Goal: Check status

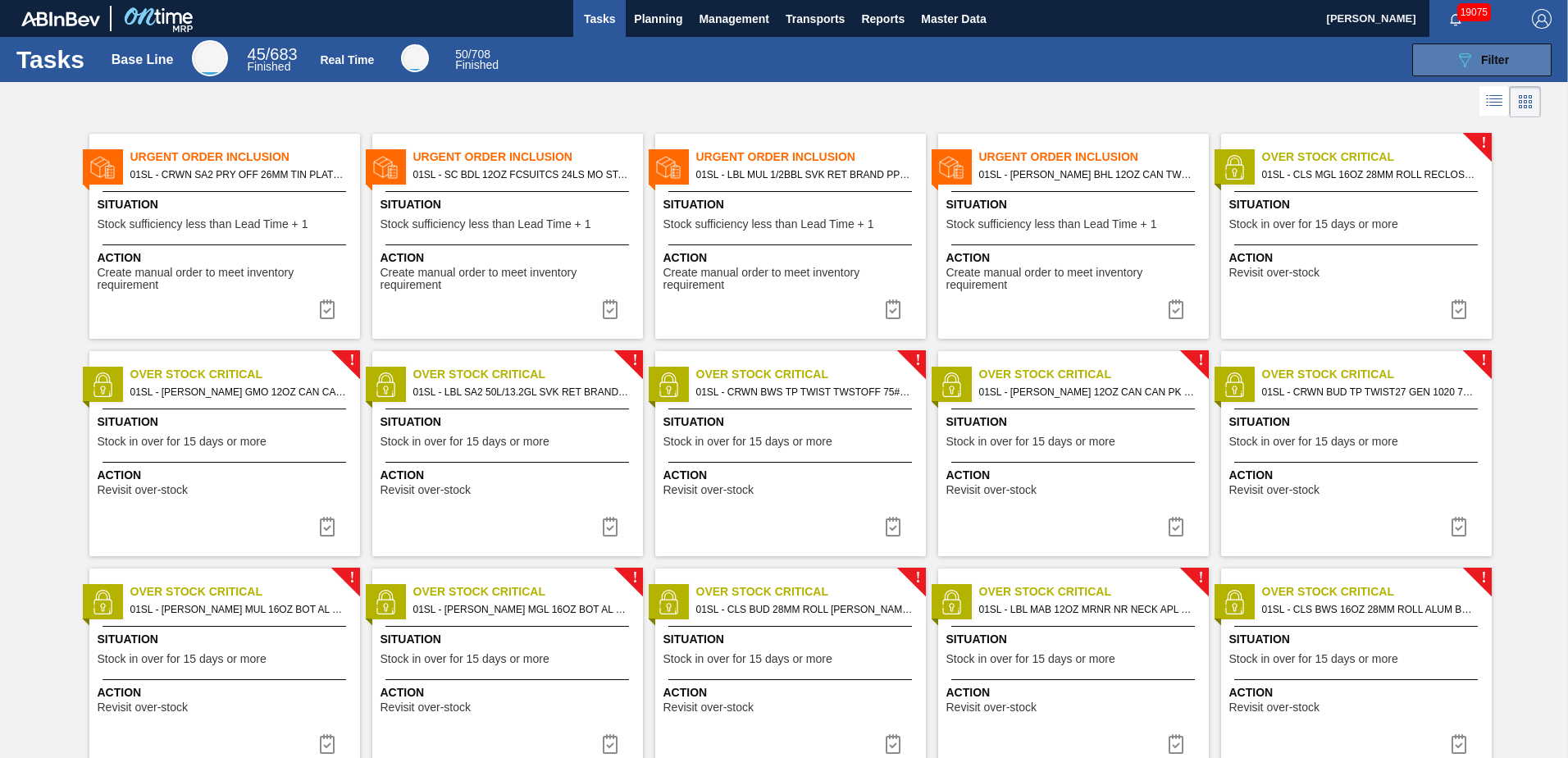
click at [1458, 57] on icon "089F7B8B-B2A5-4AFE-B5C0-19BA573D28AC" at bounding box center [1465, 60] width 19 height 19
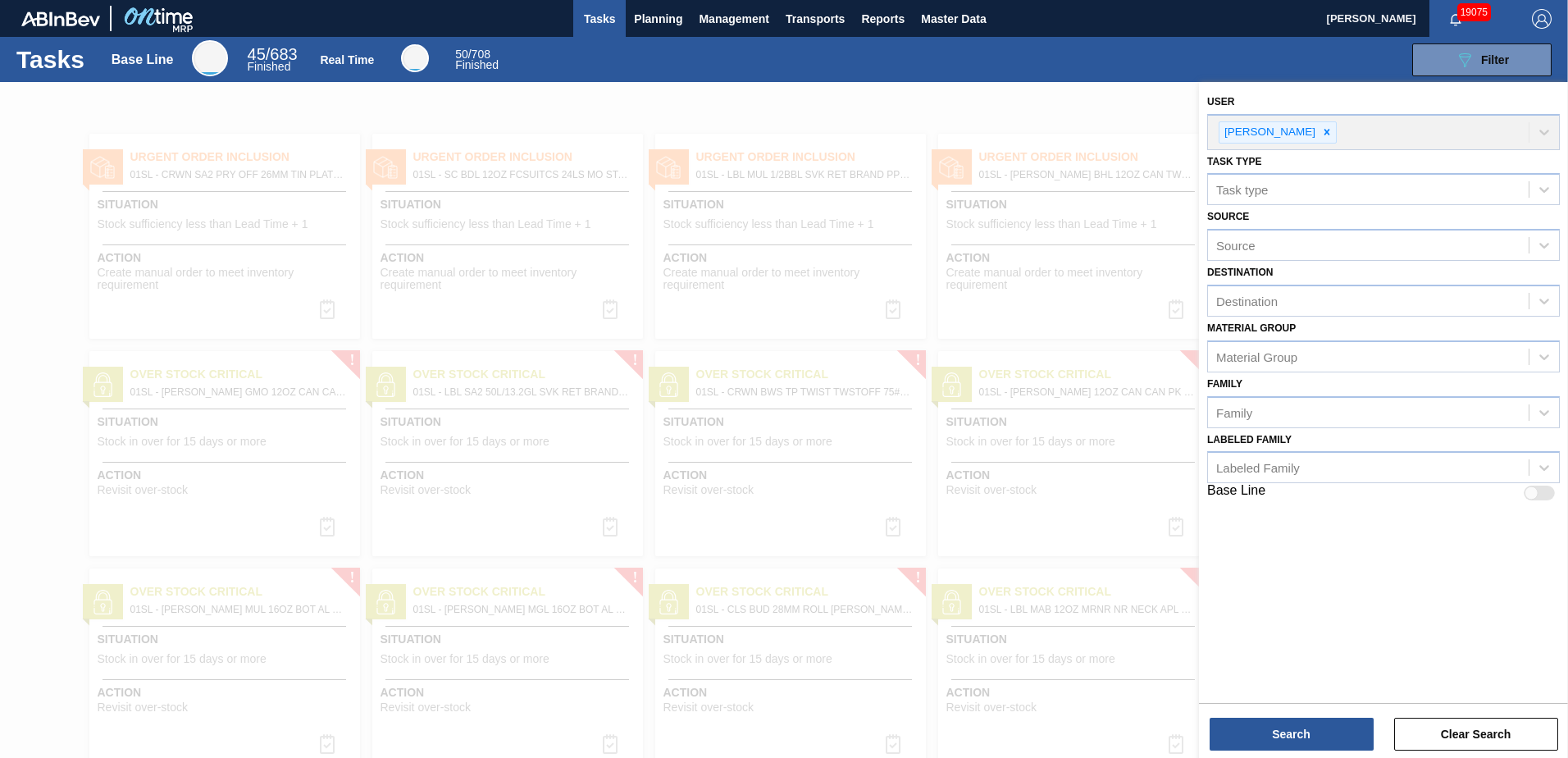
click at [1020, 84] on div at bounding box center [784, 461] width 1568 height 758
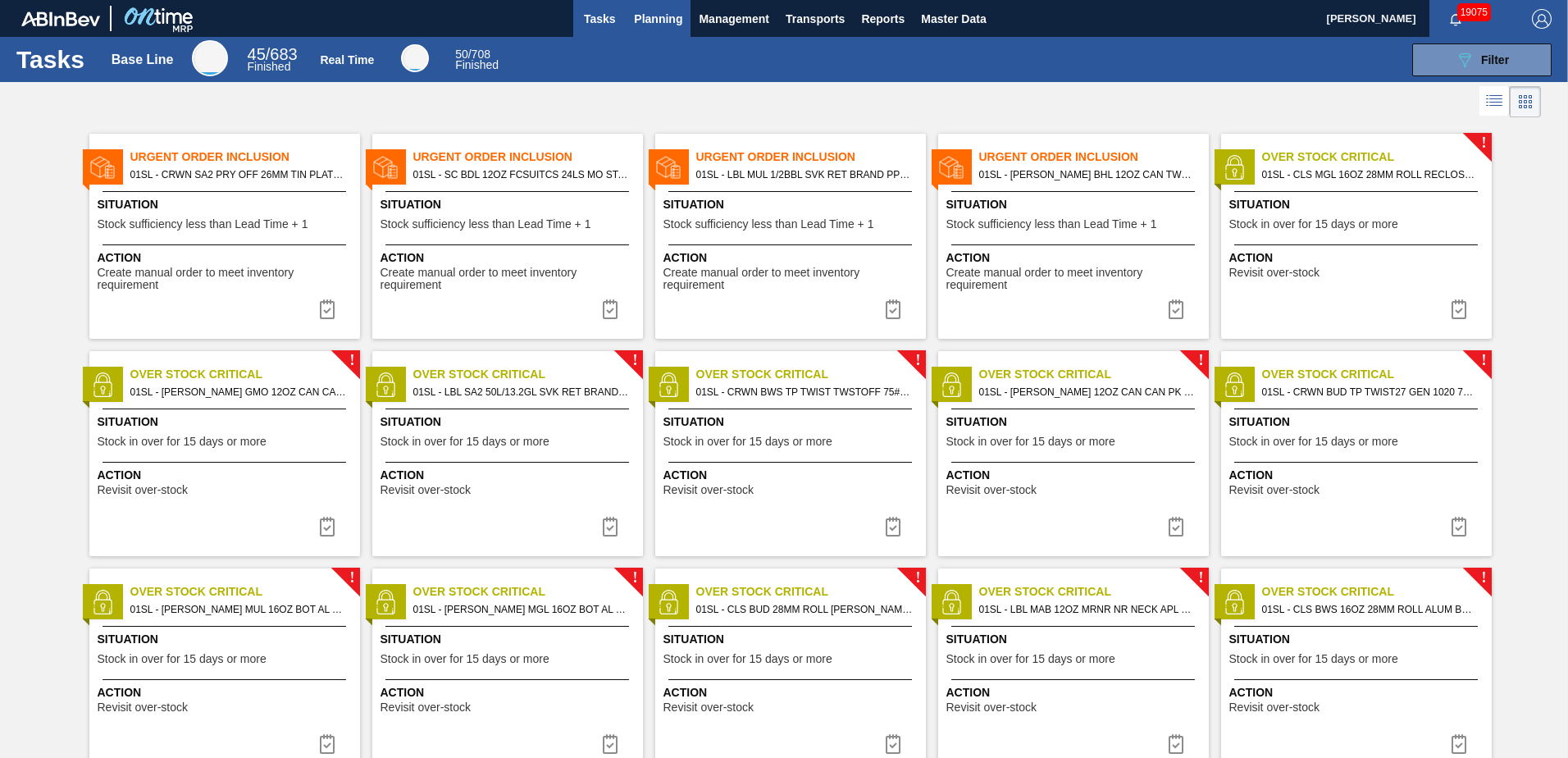
click at [640, 11] on span "Planning" at bounding box center [658, 19] width 49 height 19
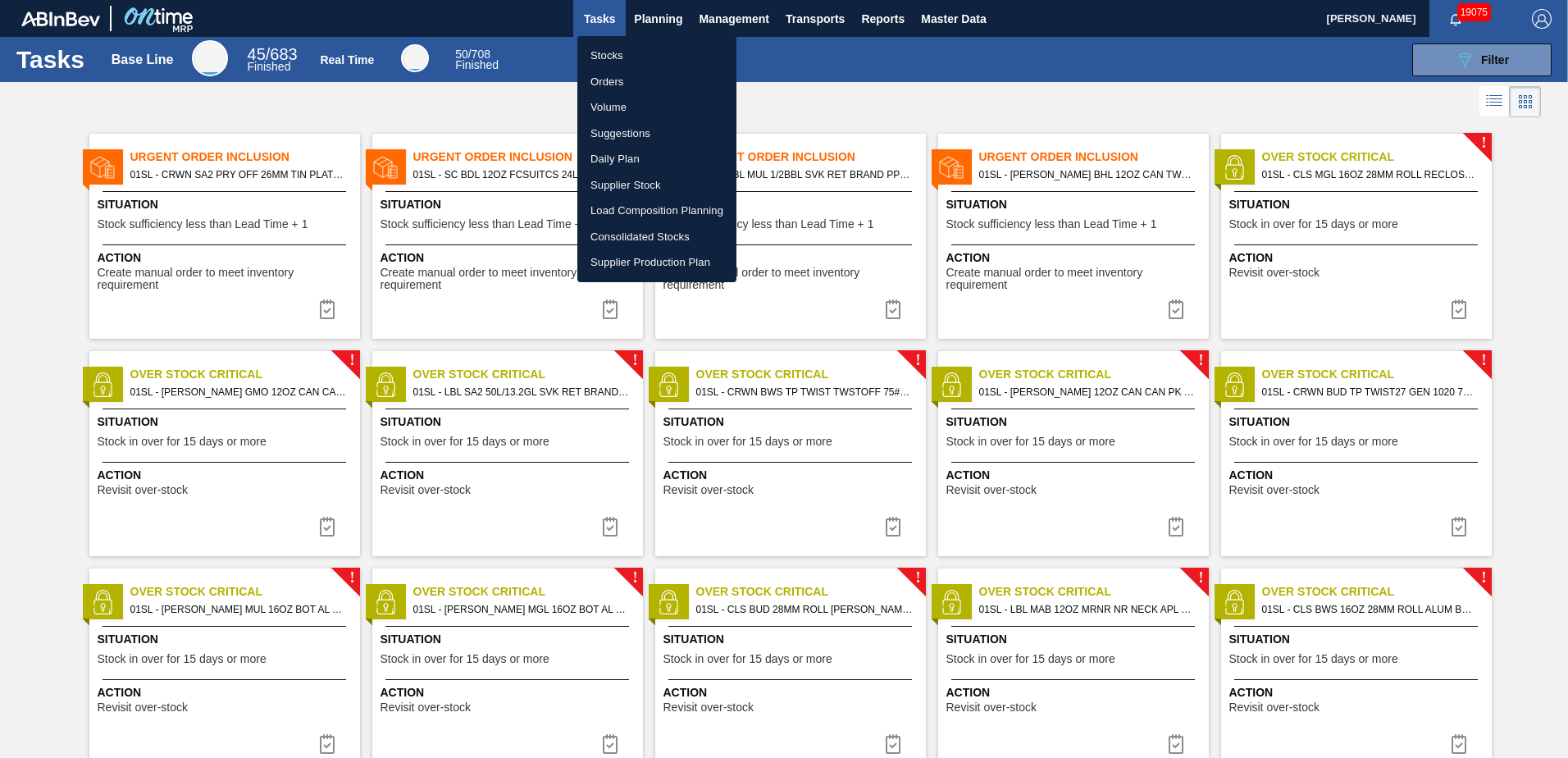
drag, startPoint x: 602, startPoint y: 58, endPoint x: 617, endPoint y: 58, distance: 15.0
click at [602, 58] on li "Stocks" at bounding box center [657, 56] width 159 height 27
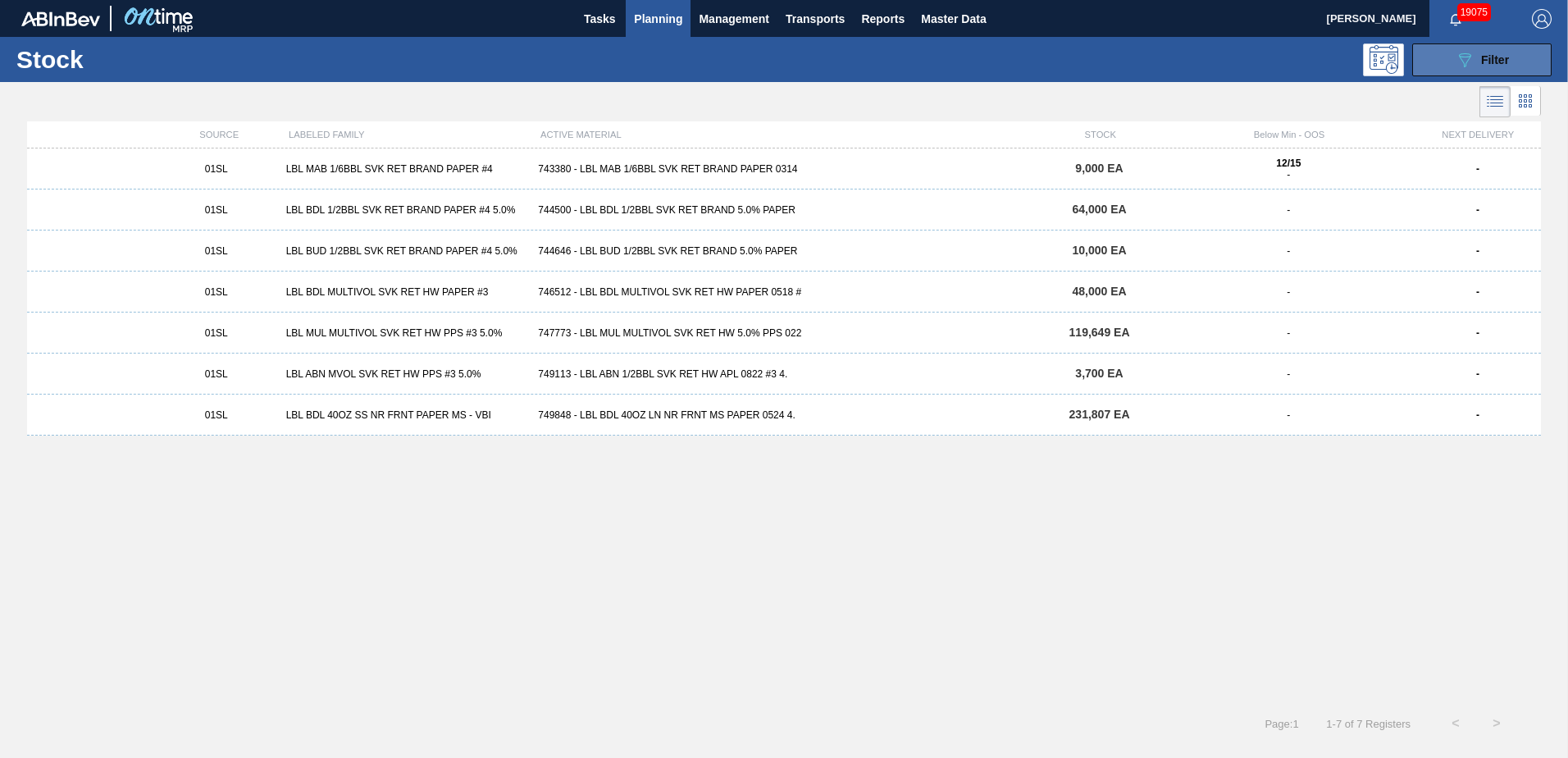
click at [1517, 64] on button "089F7B8B-B2A5-4AFE-B5C0-19BA573D28AC Filter" at bounding box center [1482, 59] width 140 height 33
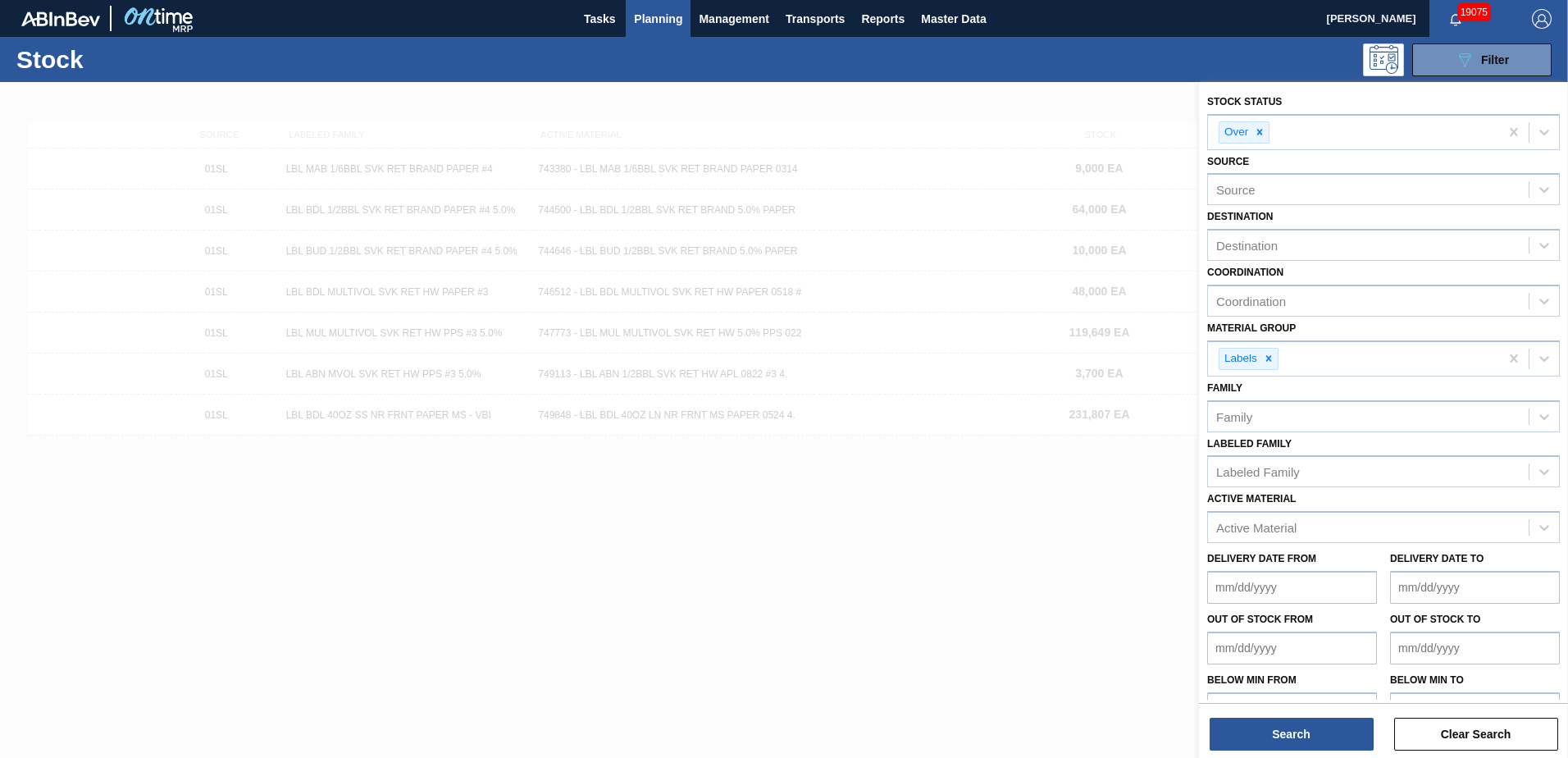
click at [839, 73] on div "089F7B8B-B2A5-4AFE-B5C0-19BA573D28AC Filter" at bounding box center [911, 59] width 1299 height 33
click at [1255, 132] on icon at bounding box center [1259, 132] width 11 height 11
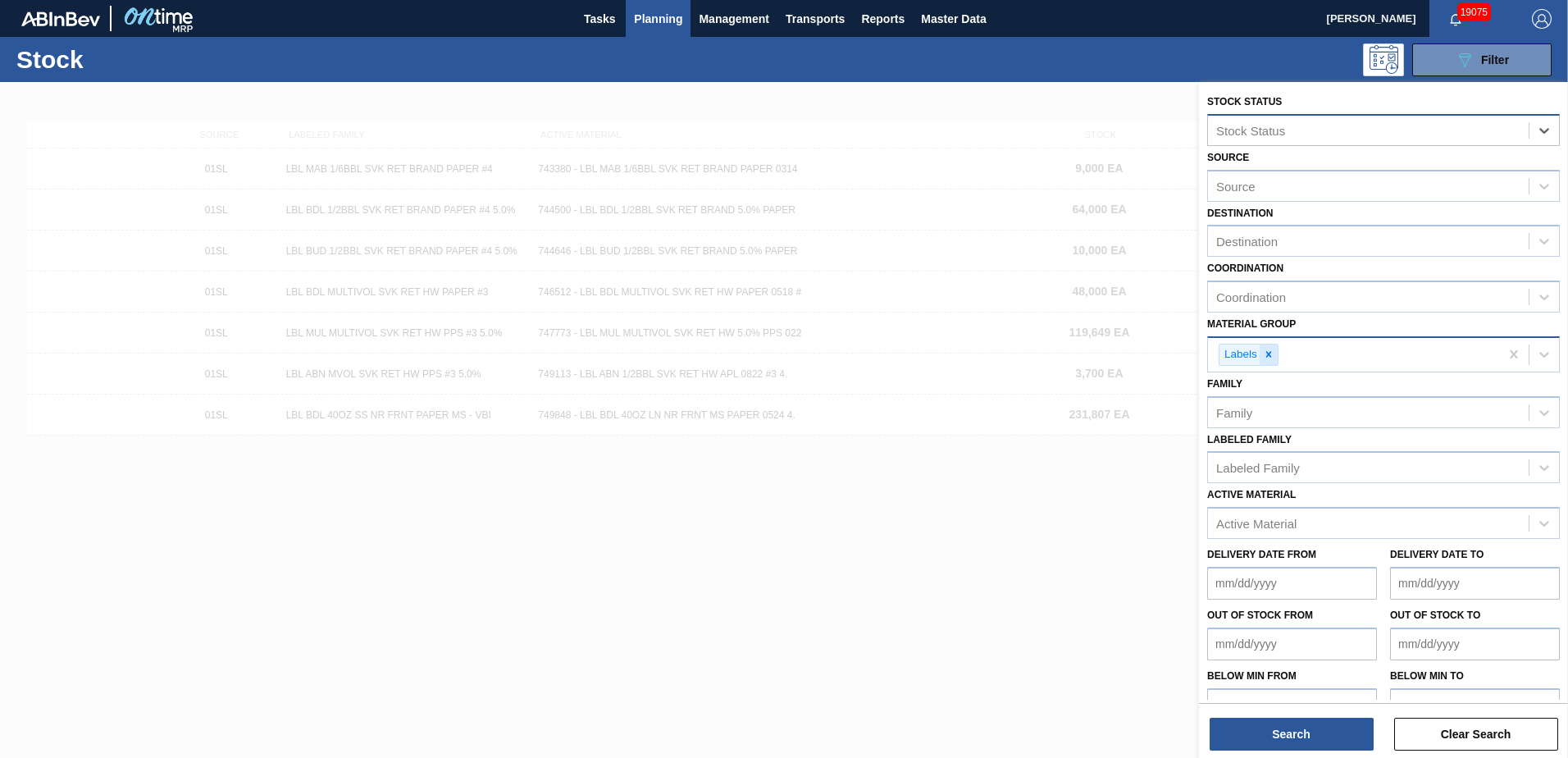
click at [1275, 352] on div at bounding box center [1269, 354] width 18 height 20
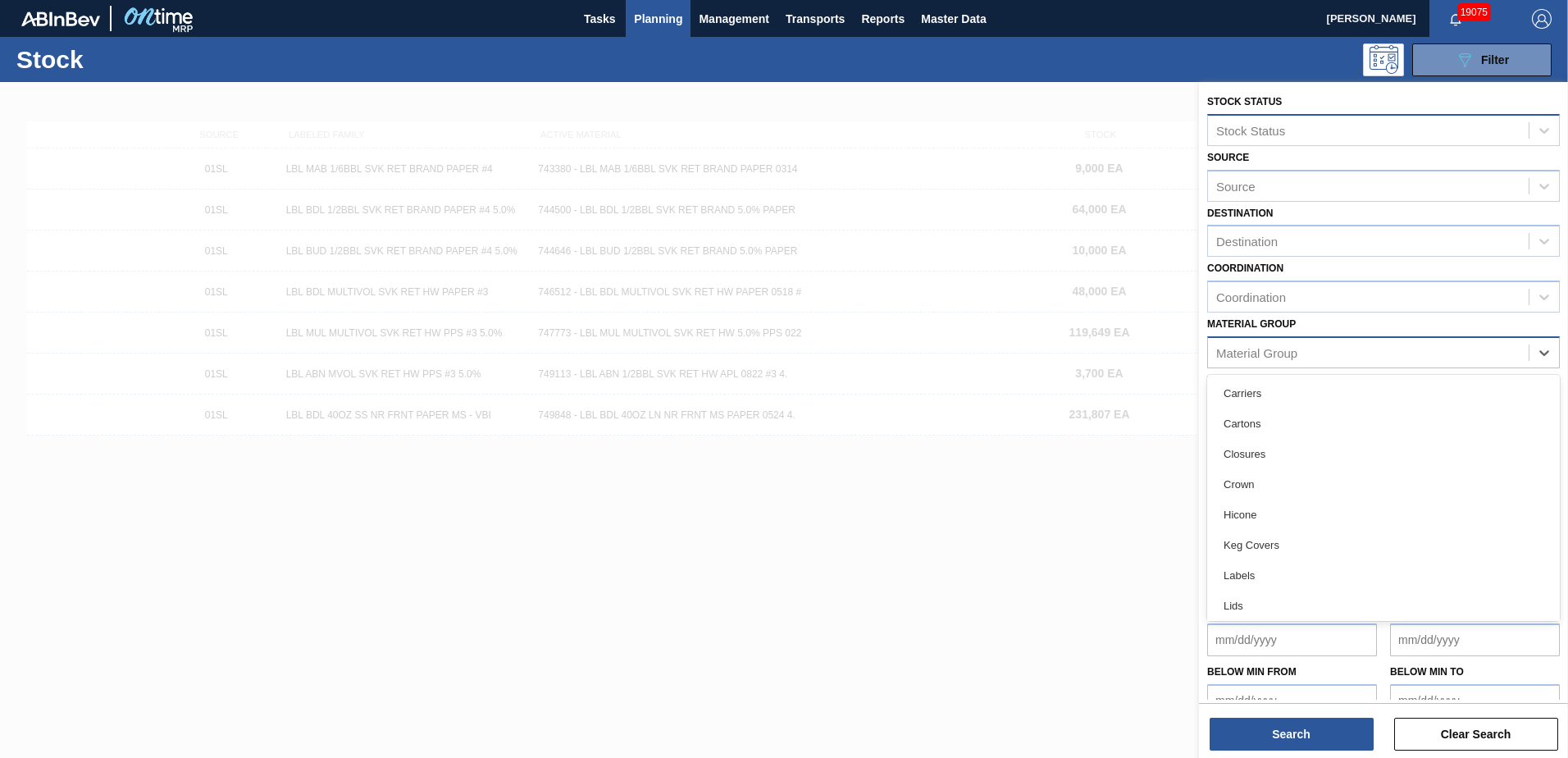
click at [1275, 352] on div "Material Group" at bounding box center [1257, 352] width 81 height 14
click at [1246, 583] on div "Labels" at bounding box center [1382, 575] width 352 height 30
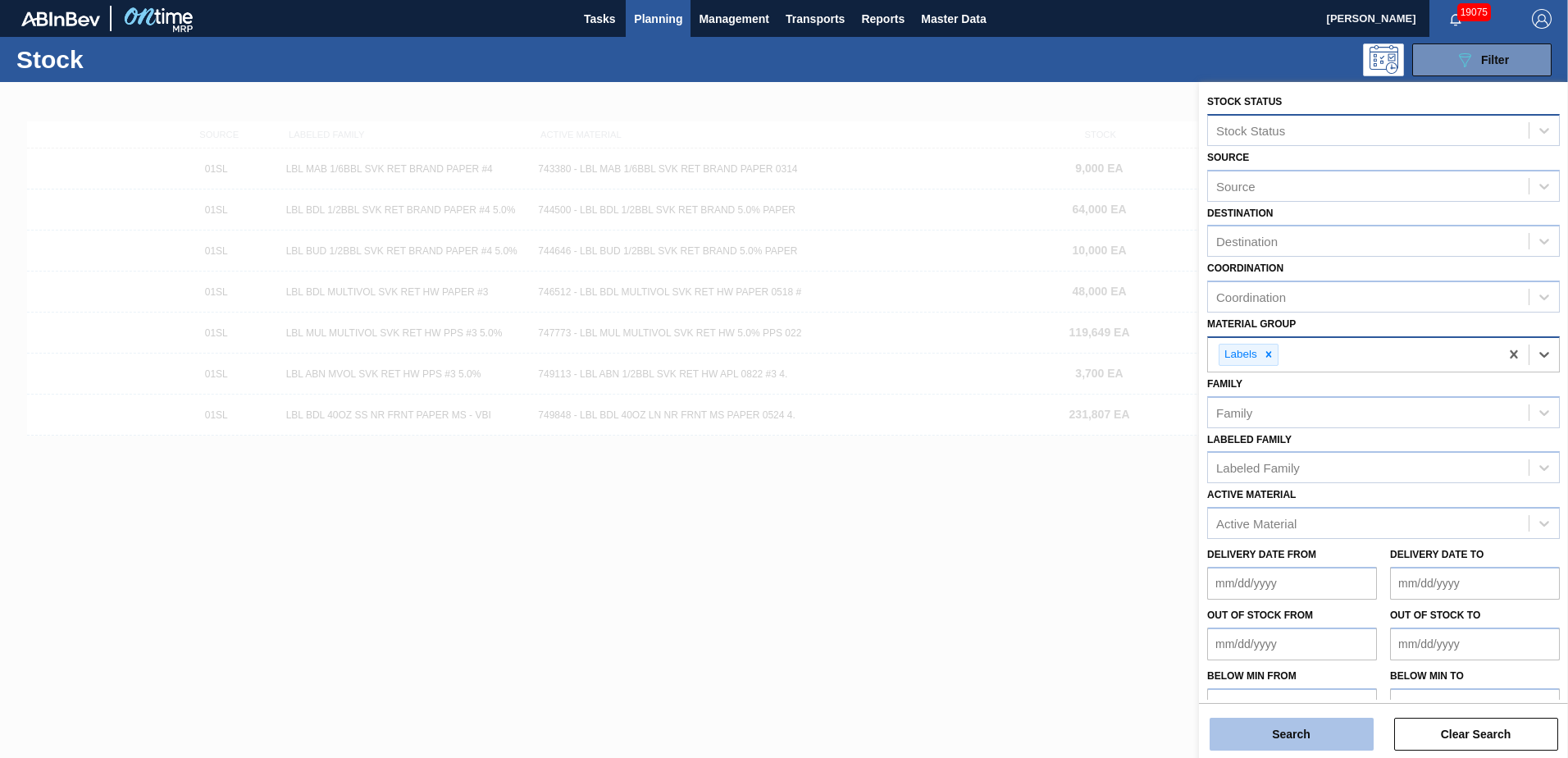
click at [1250, 733] on button "Search" at bounding box center [1292, 733] width 164 height 33
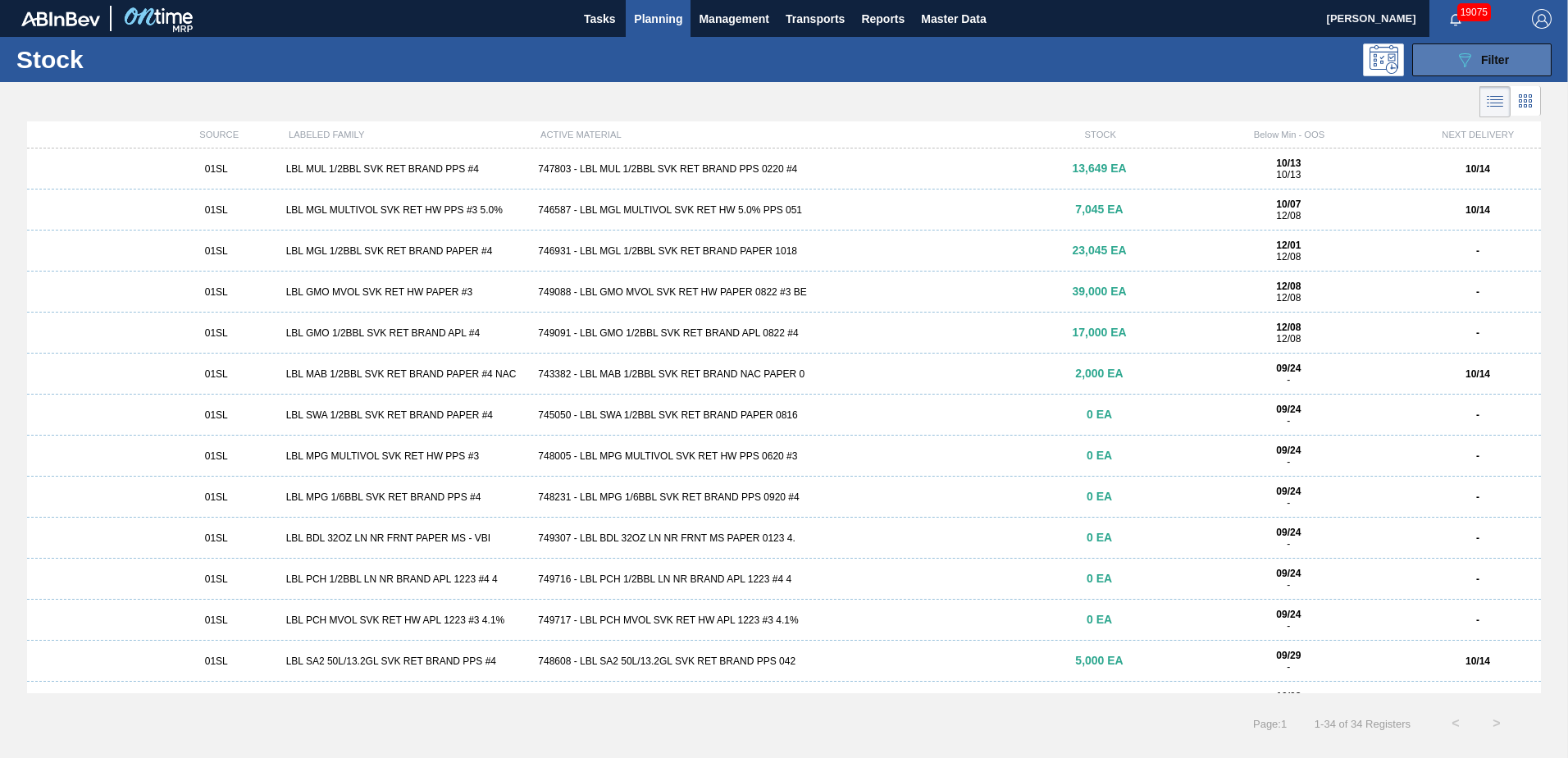
click at [1474, 58] on div "089F7B8B-B2A5-4AFE-B5C0-19BA573D28AC Filter" at bounding box center [1481, 60] width 54 height 19
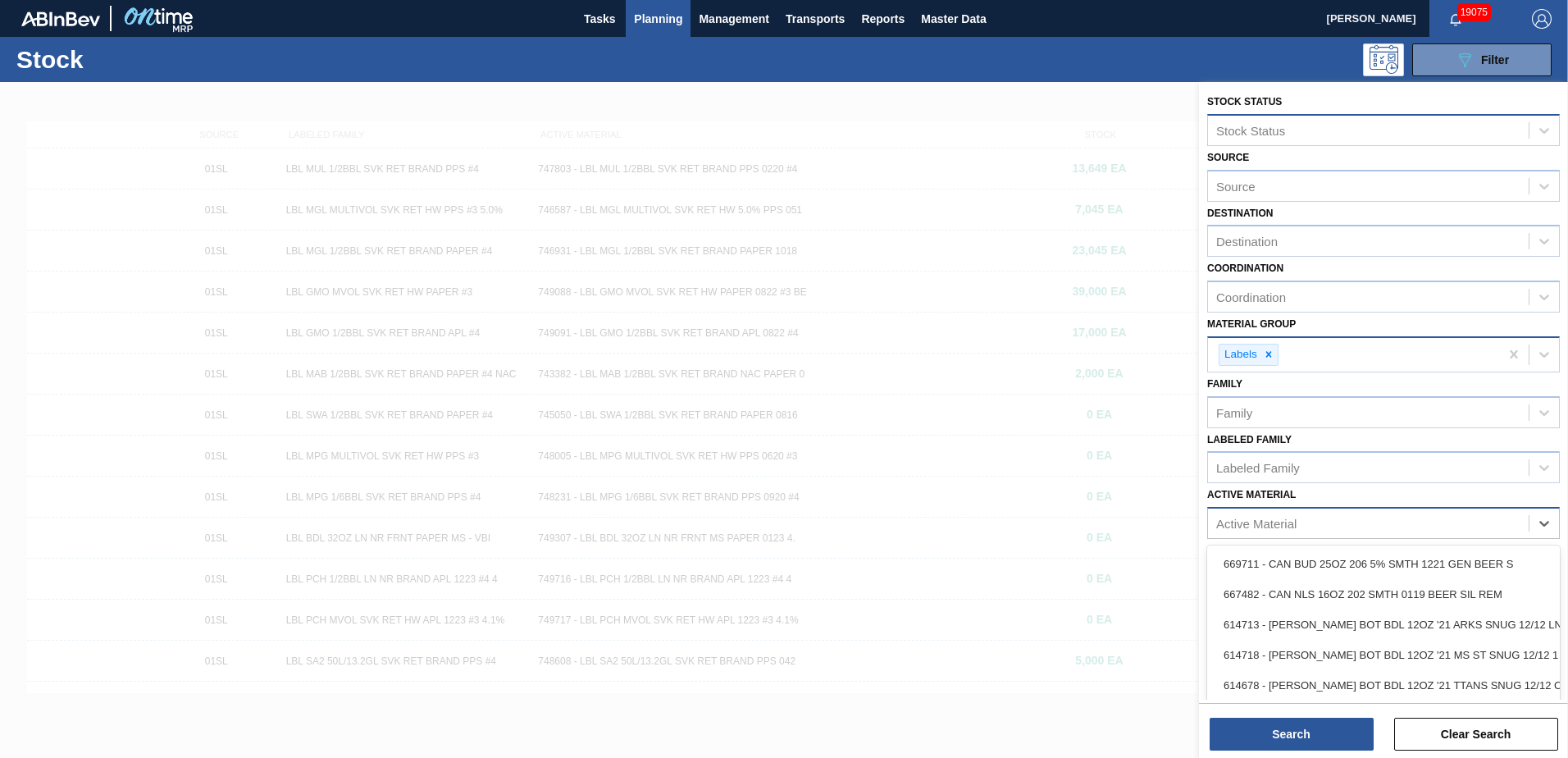
click at [1269, 526] on div "Active Material" at bounding box center [1256, 524] width 80 height 14
type Material "749380"
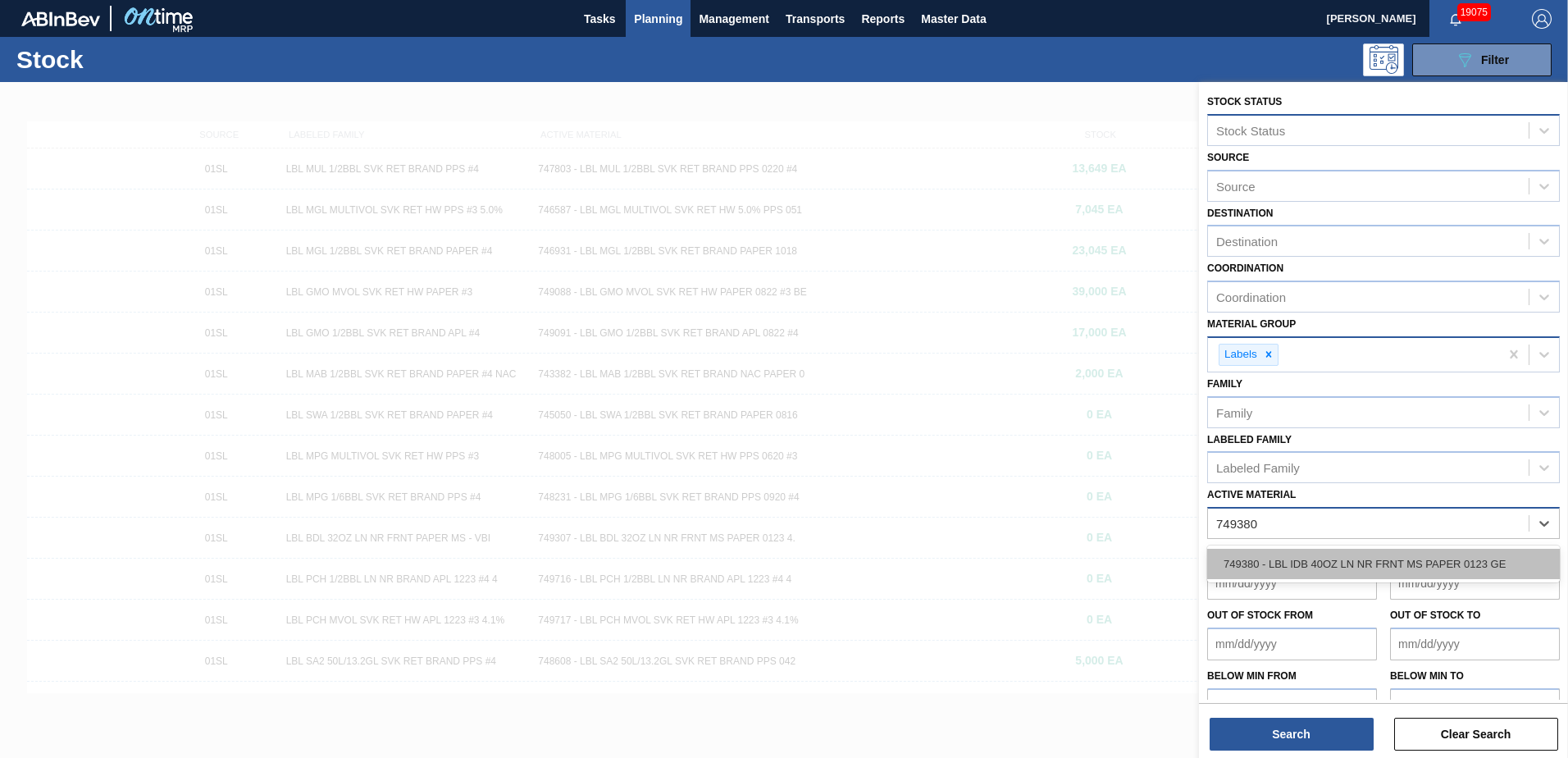
click at [1248, 565] on div "749380 - LBL IDB 40OZ LN NR FRNT MS PAPER 0123 GE" at bounding box center [1382, 564] width 352 height 30
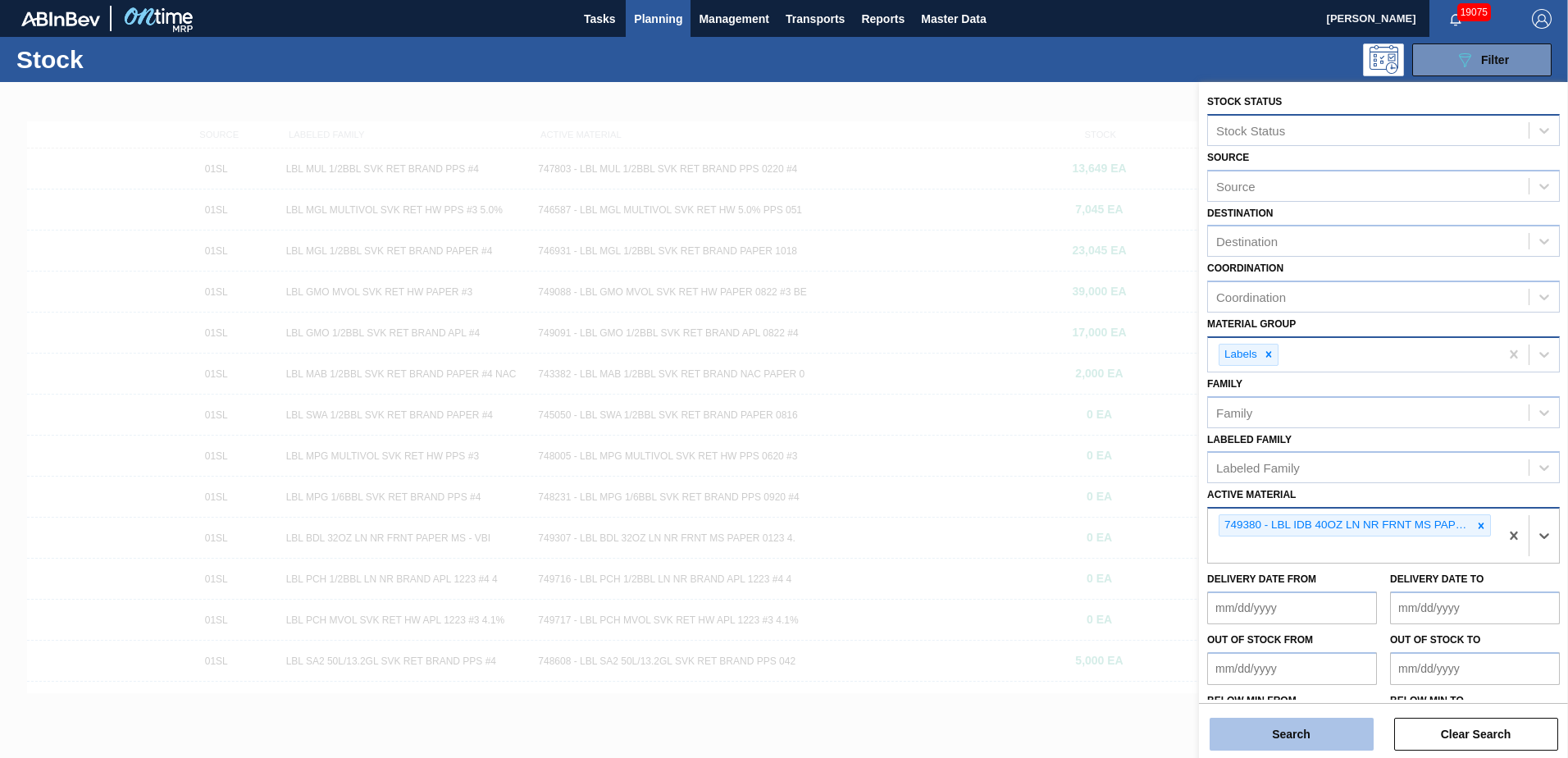
click at [1234, 741] on button "Search" at bounding box center [1292, 733] width 164 height 33
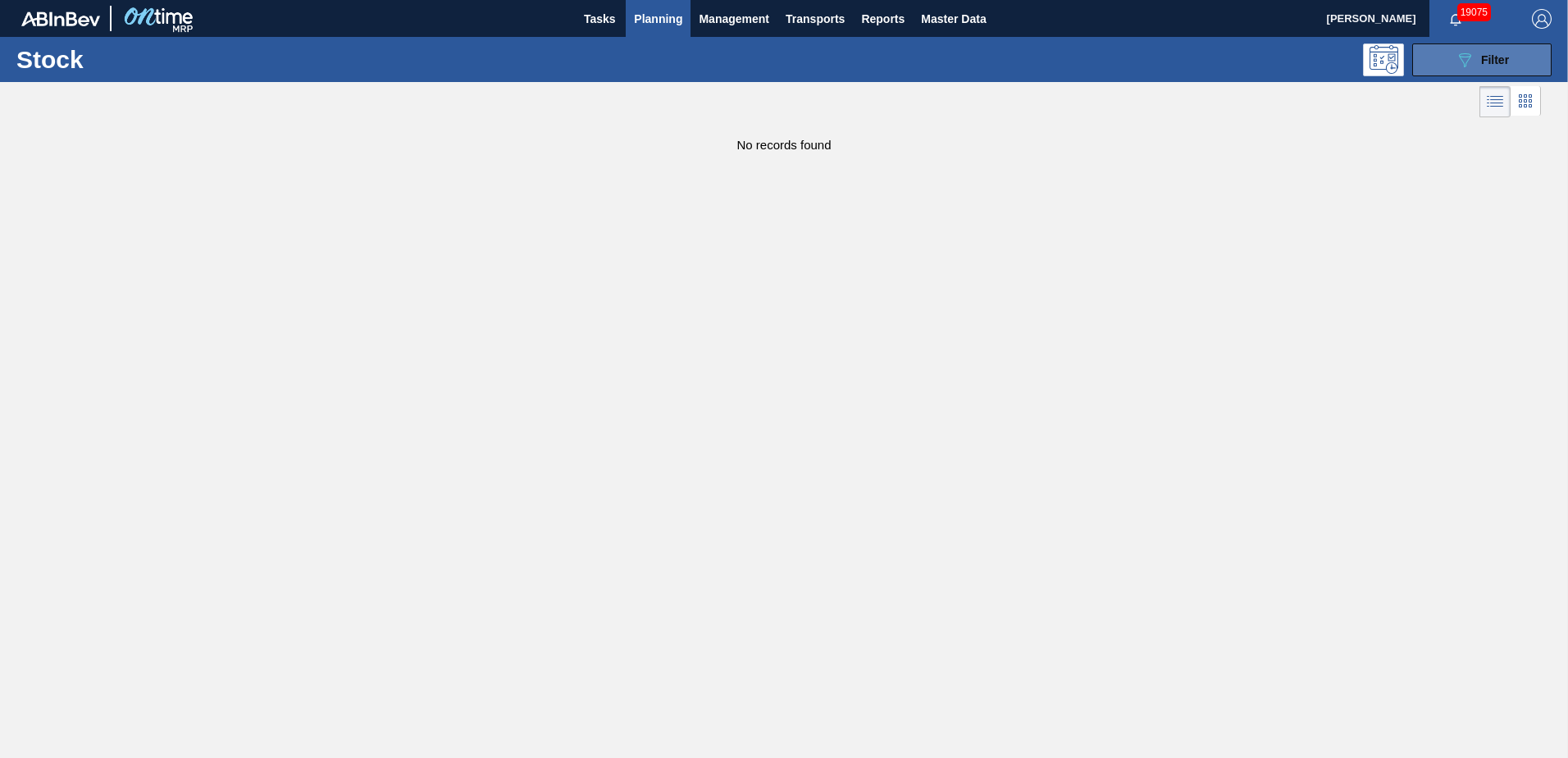
click at [1448, 53] on button "089F7B8B-B2A5-4AFE-B5C0-19BA573D28AC Filter" at bounding box center [1482, 59] width 140 height 33
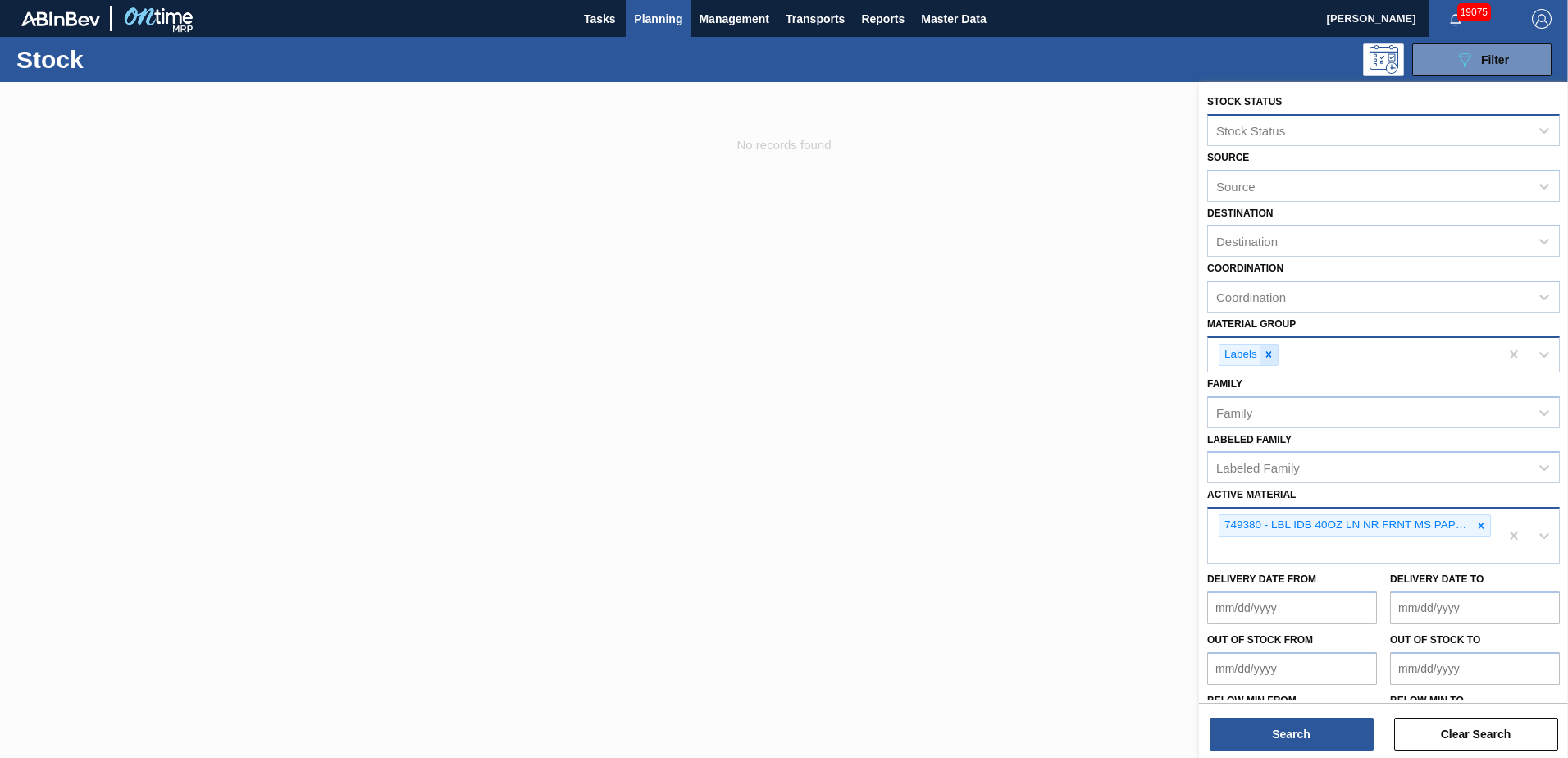
click at [1264, 354] on icon at bounding box center [1269, 354] width 11 height 11
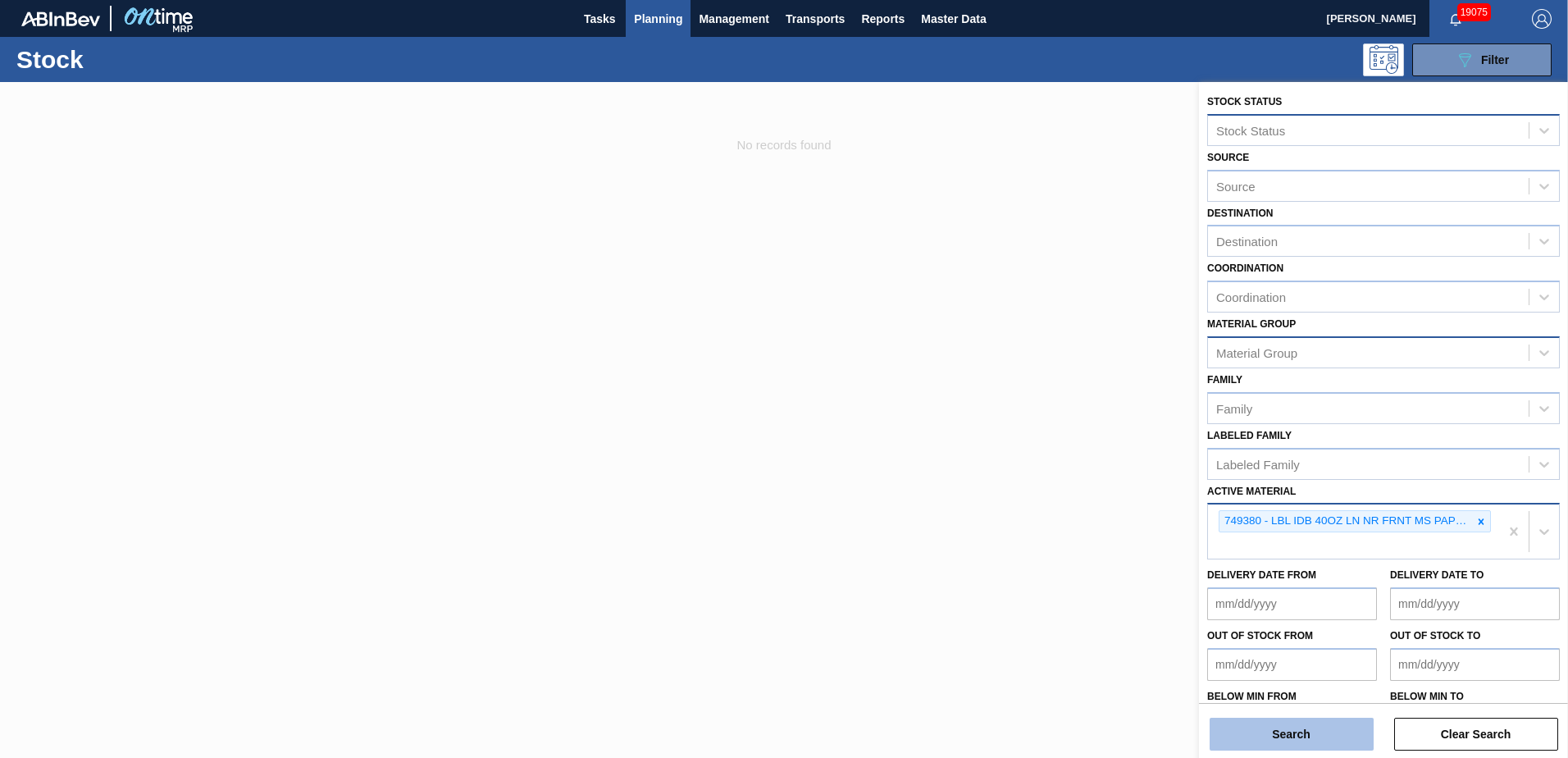
click at [1249, 724] on button "Search" at bounding box center [1292, 733] width 164 height 33
